Goal: Task Accomplishment & Management: Use online tool/utility

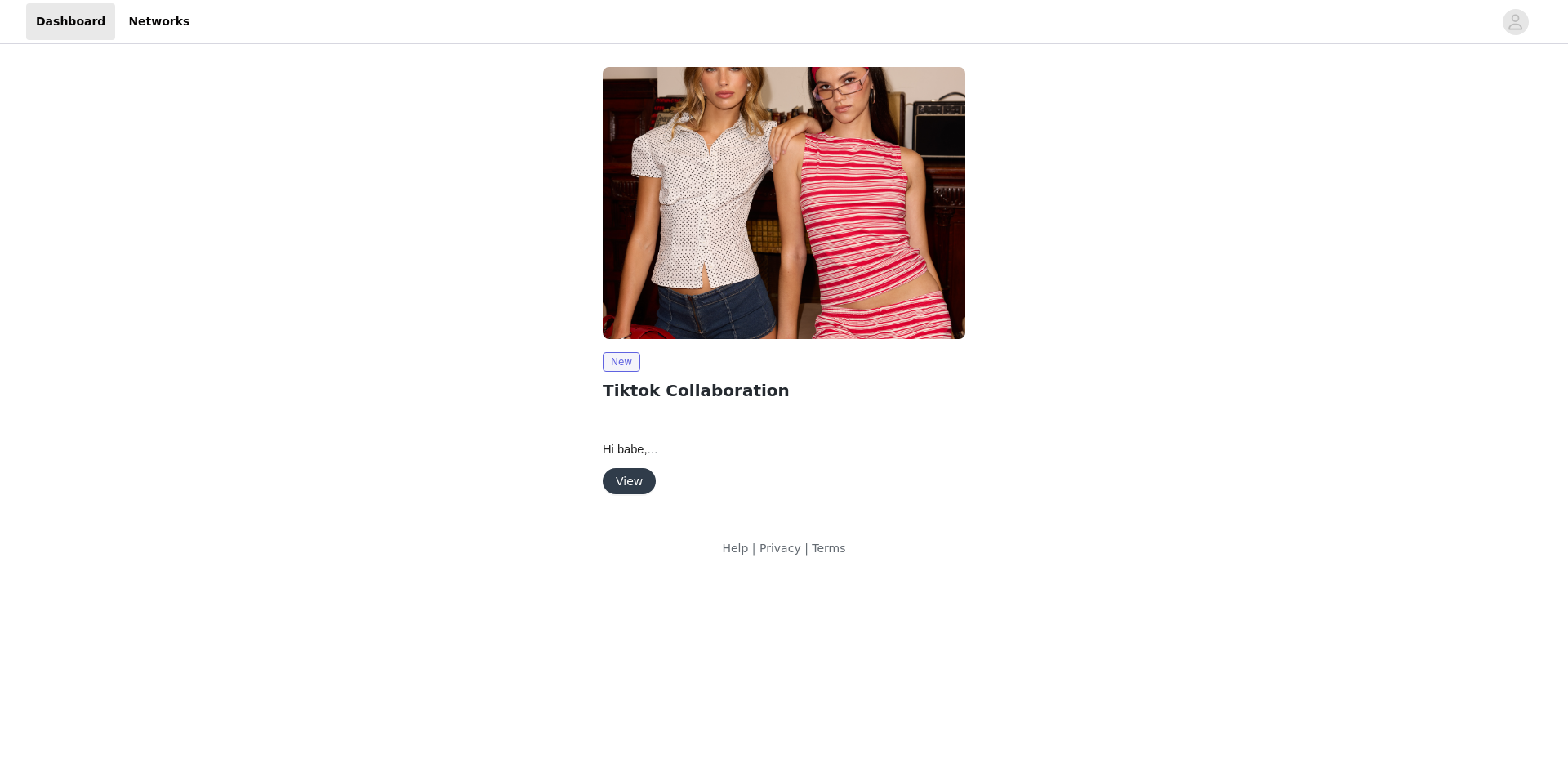
click at [638, 450] on span "Hi babe," at bounding box center [631, 448] width 56 height 13
click at [708, 267] on img at bounding box center [784, 203] width 363 height 272
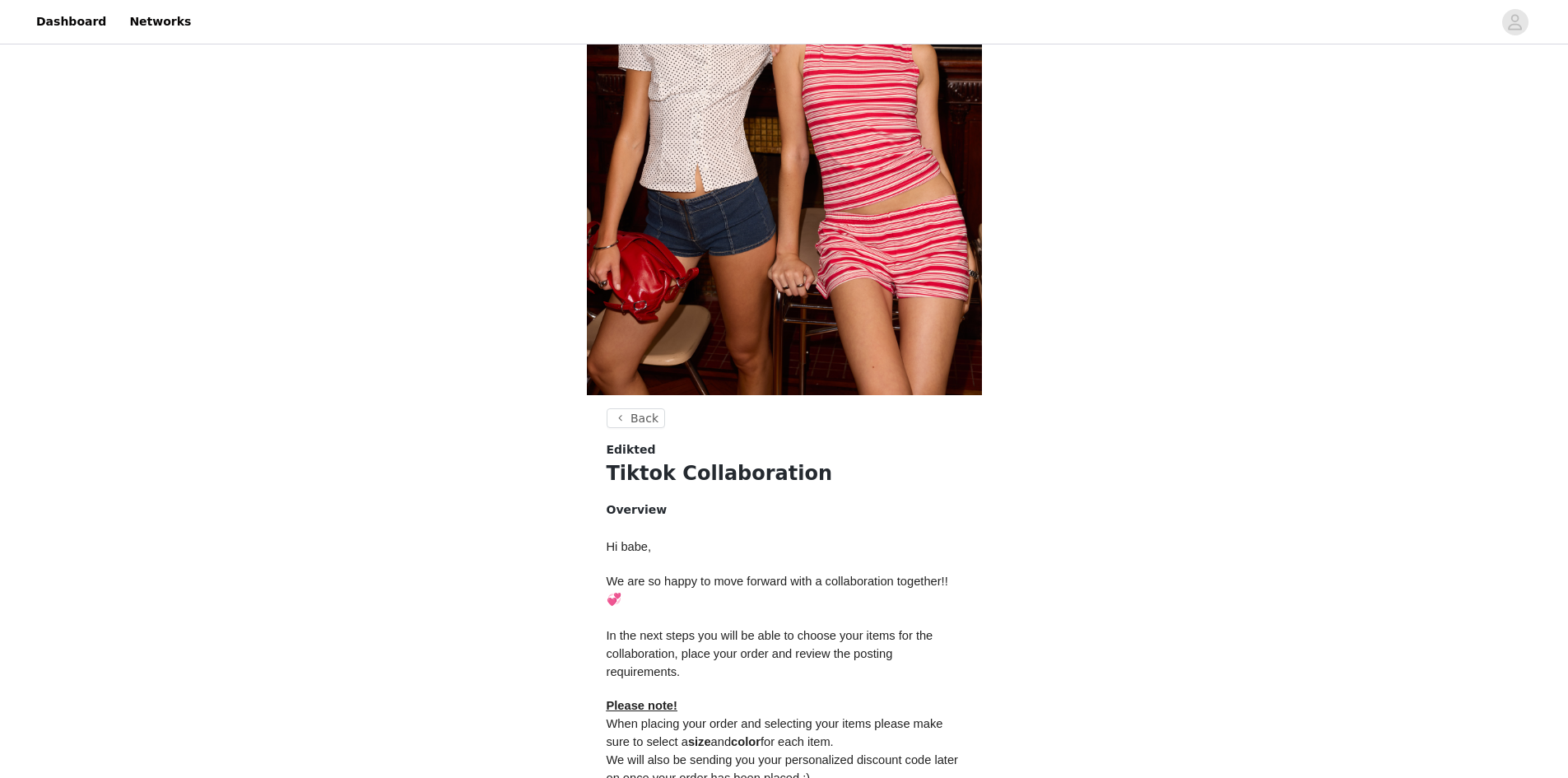
scroll to position [486, 0]
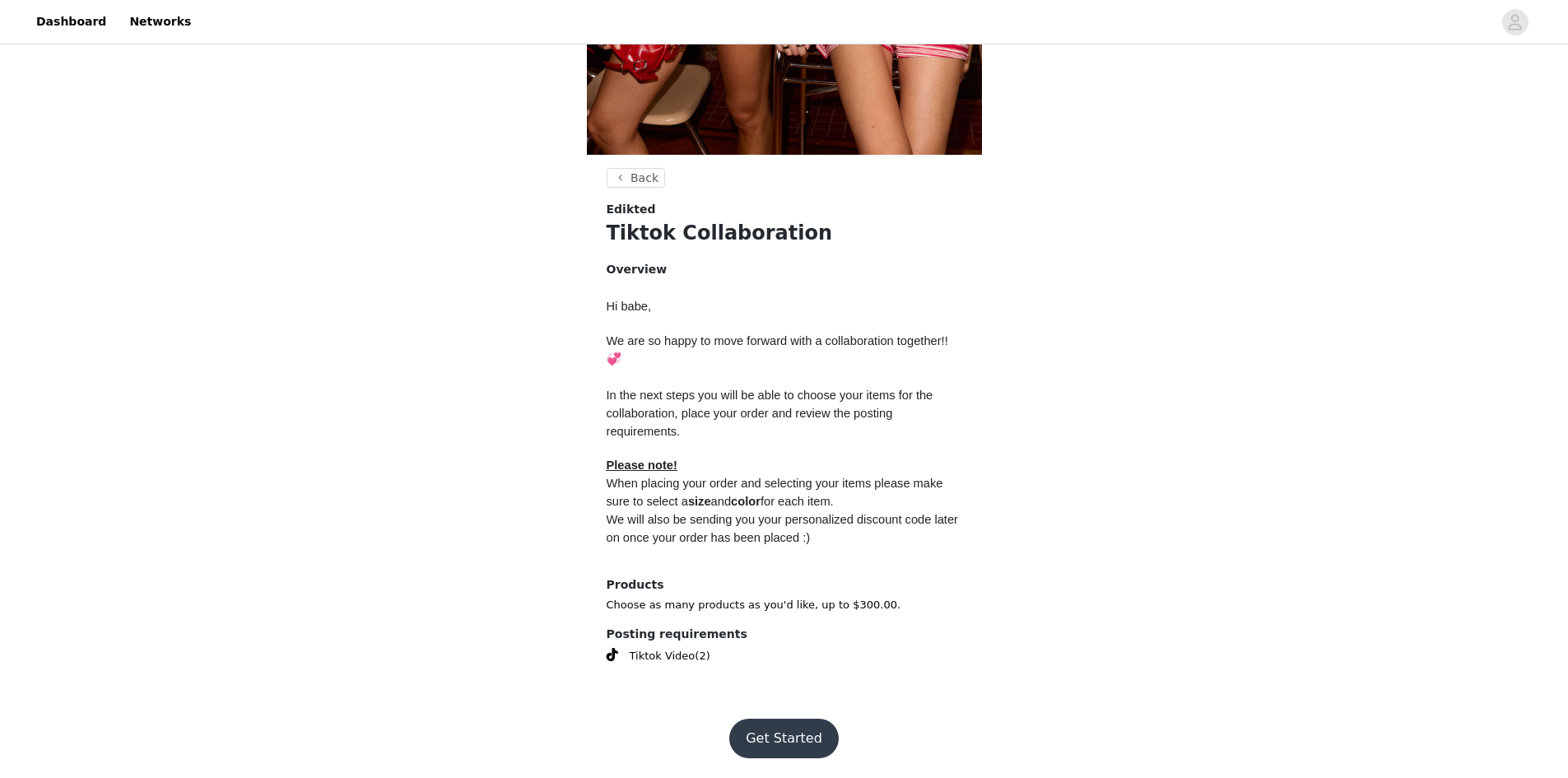
click at [706, 745] on div "Get Started" at bounding box center [784, 739] width 175 height 39
click at [745, 735] on button "Get Started" at bounding box center [784, 739] width 109 height 39
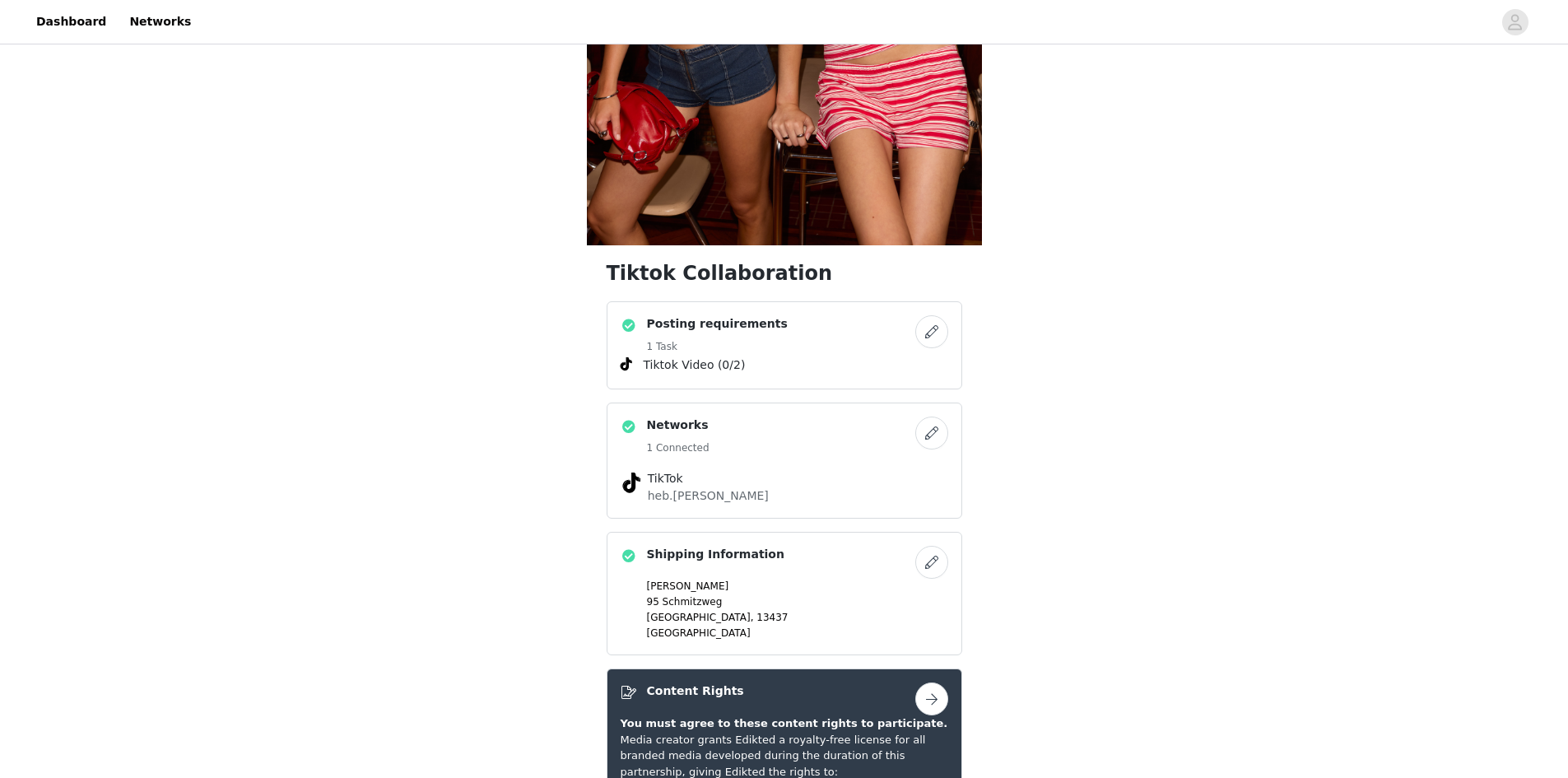
scroll to position [412, 0]
